Goal: Task Accomplishment & Management: Manage account settings

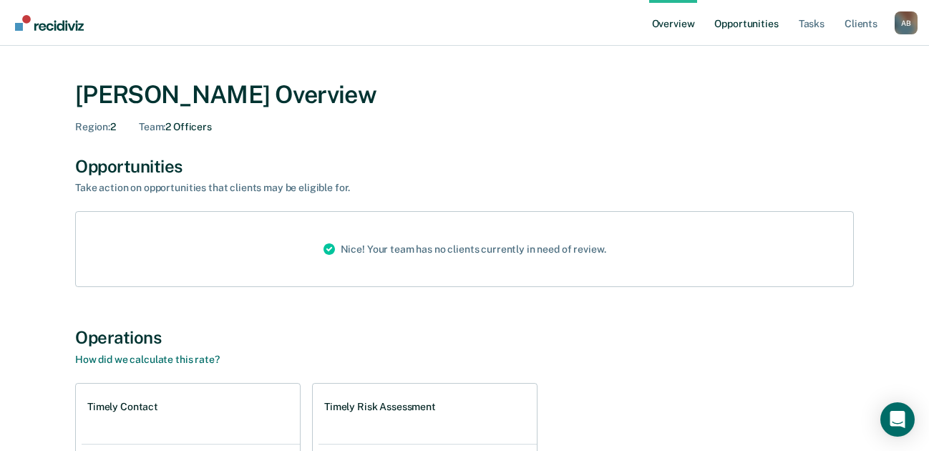
click at [760, 23] on link "Opportunities" at bounding box center [746, 23] width 69 height 46
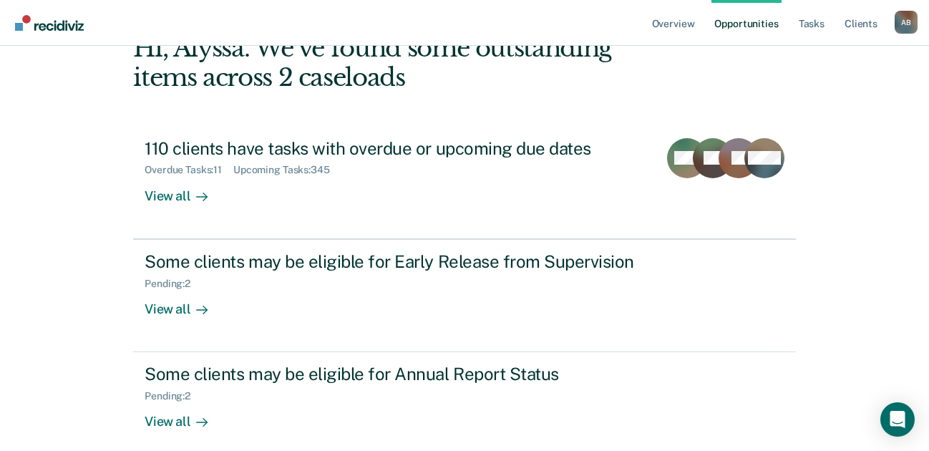
scroll to position [100, 0]
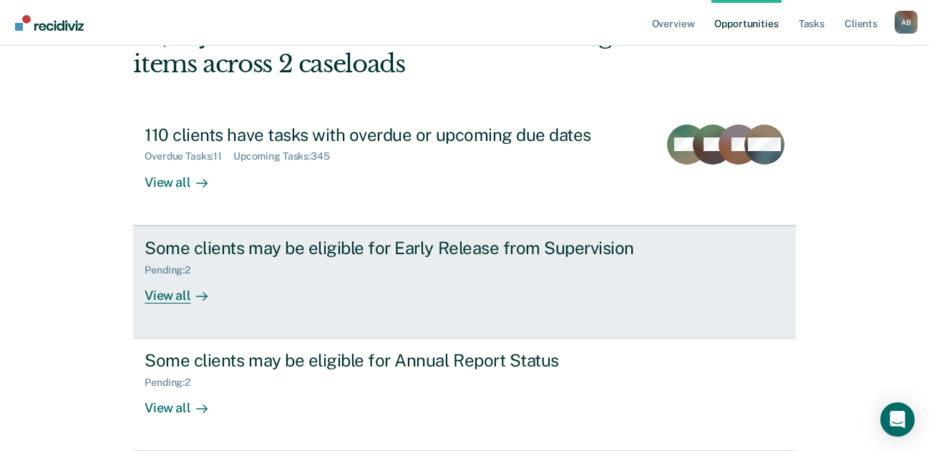
click at [163, 299] on div "View all" at bounding box center [185, 290] width 80 height 28
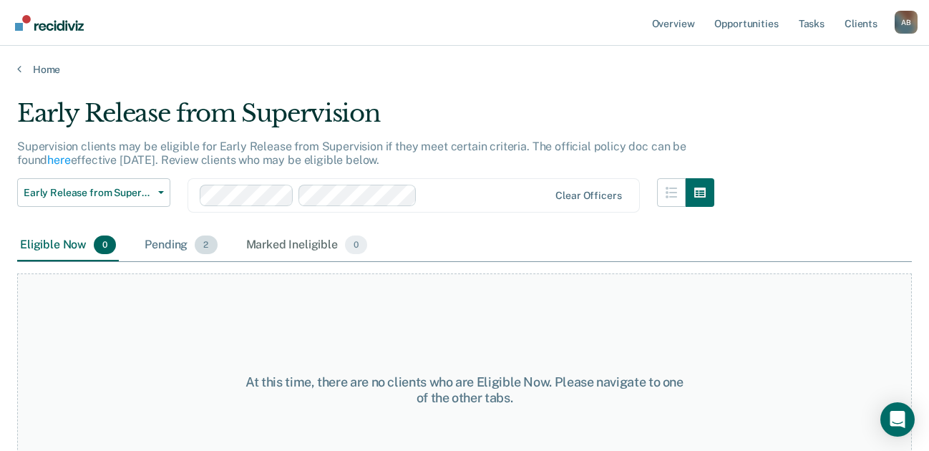
click at [171, 247] on div "Pending 2" at bounding box center [181, 245] width 78 height 31
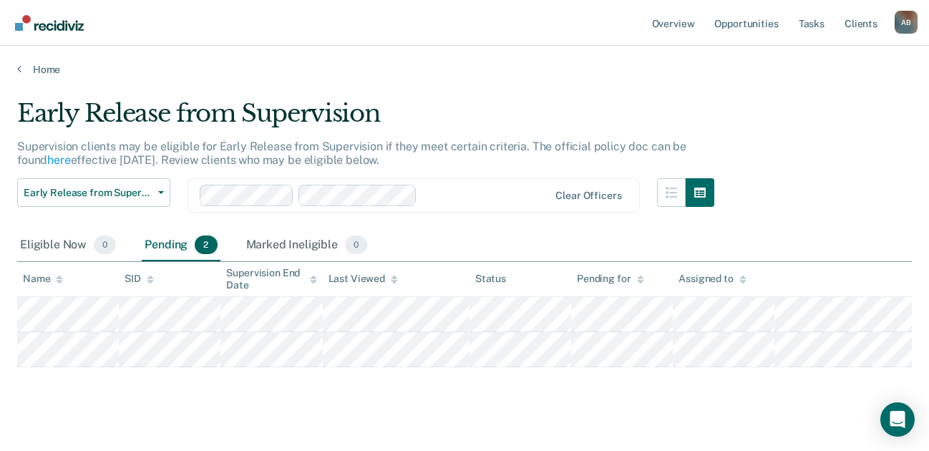
click at [911, 21] on div "A B" at bounding box center [906, 22] width 23 height 23
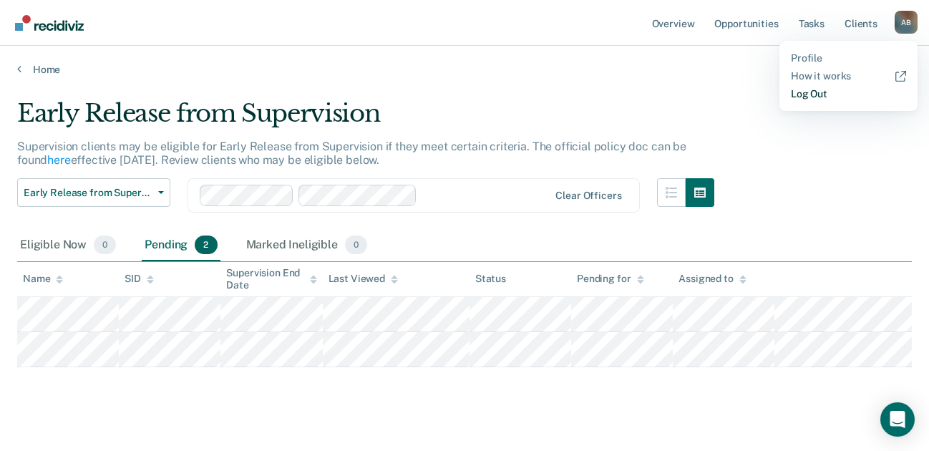
click at [807, 96] on link "Log Out" at bounding box center [848, 94] width 115 height 12
